Goal: Task Accomplishment & Management: Manage account settings

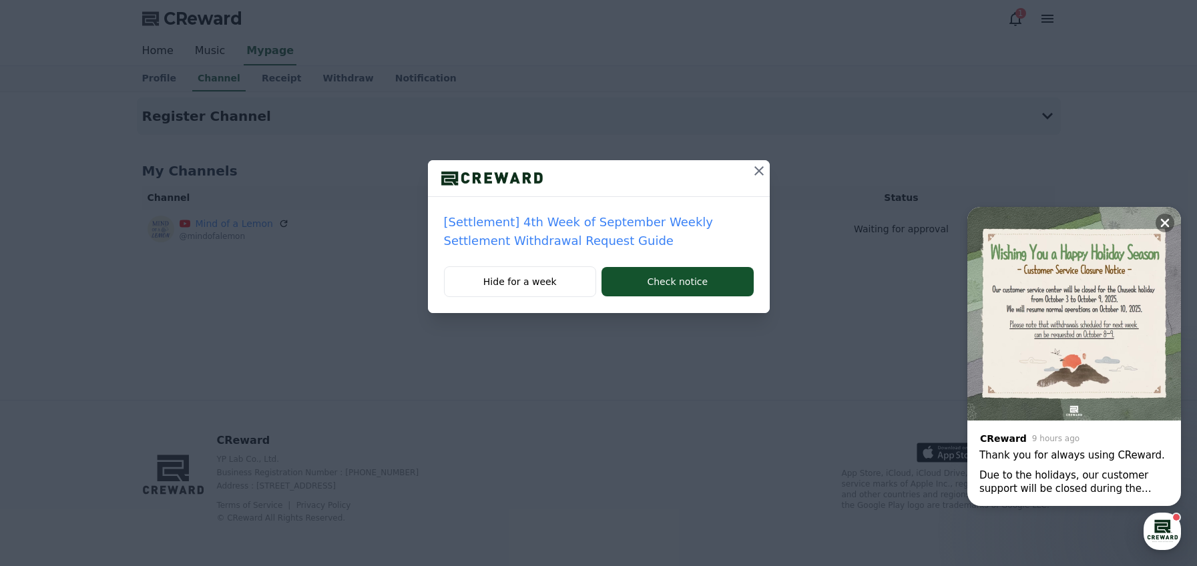
click at [765, 172] on icon at bounding box center [759, 171] width 16 height 16
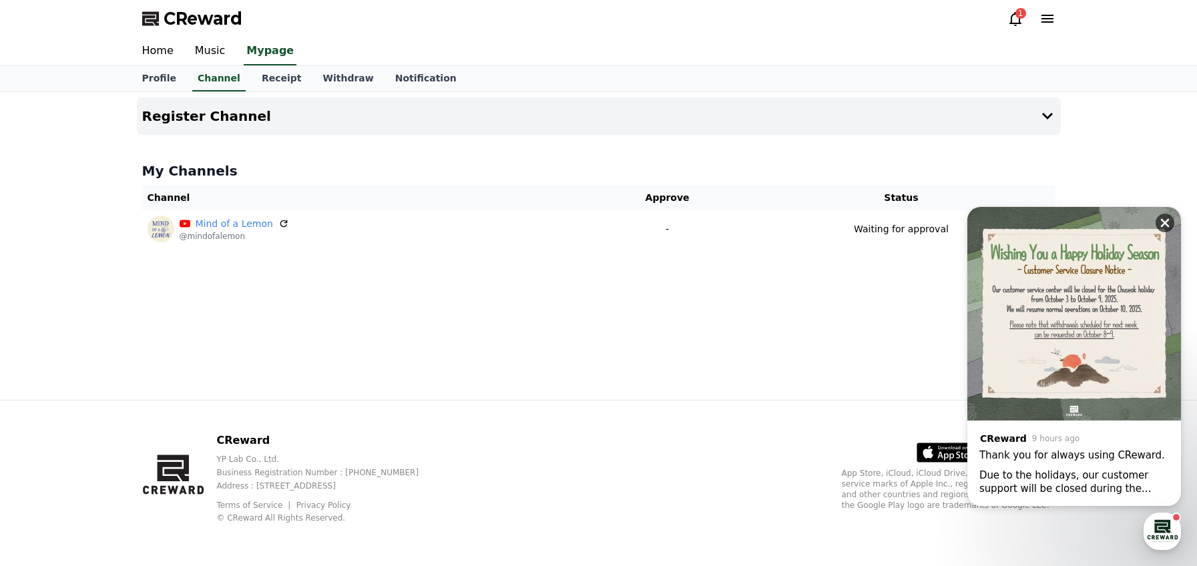
click at [1162, 222] on icon at bounding box center [1164, 223] width 9 height 9
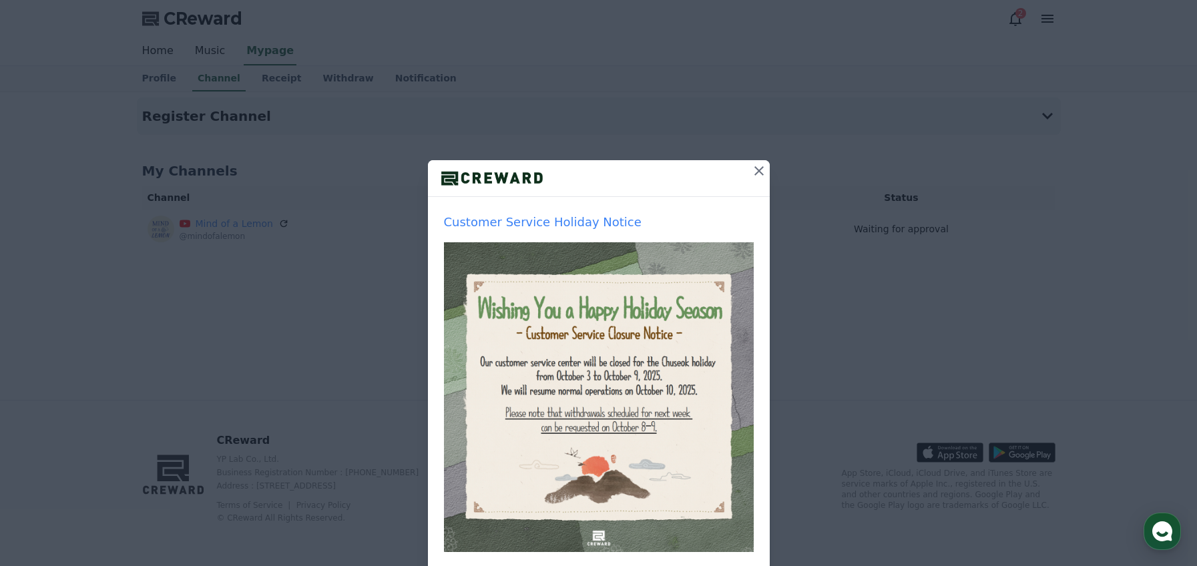
click at [754, 169] on icon at bounding box center [758, 170] width 9 height 9
